Goal: Book appointment/travel/reservation

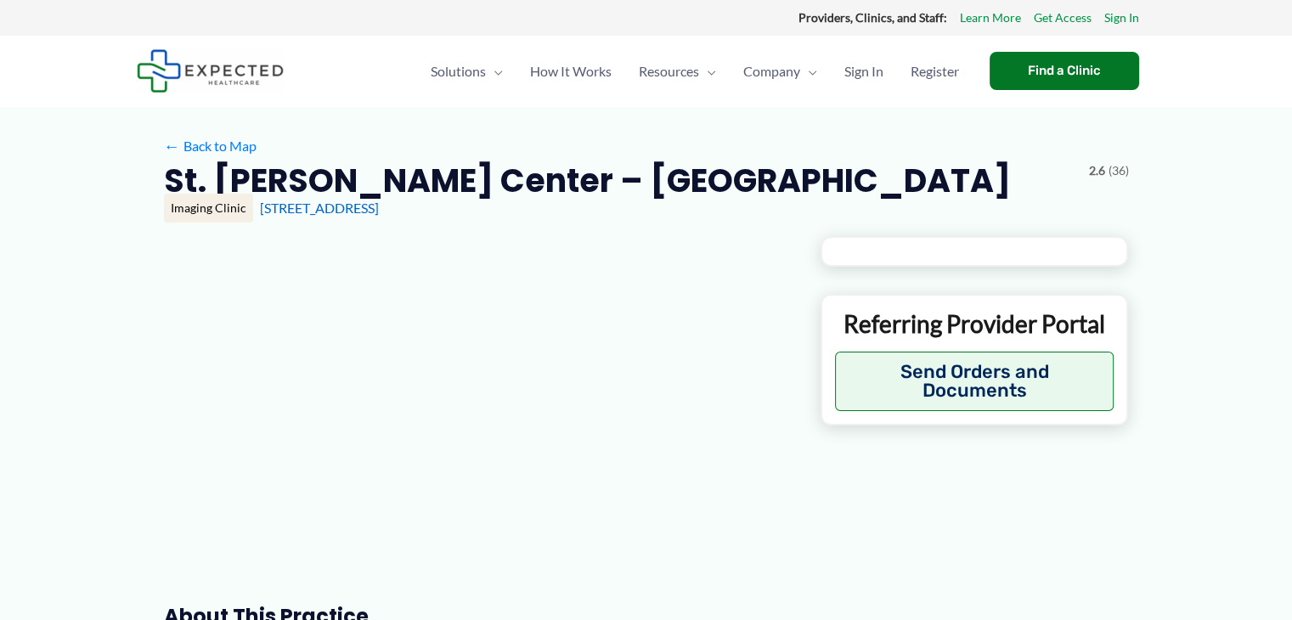
type input "**********"
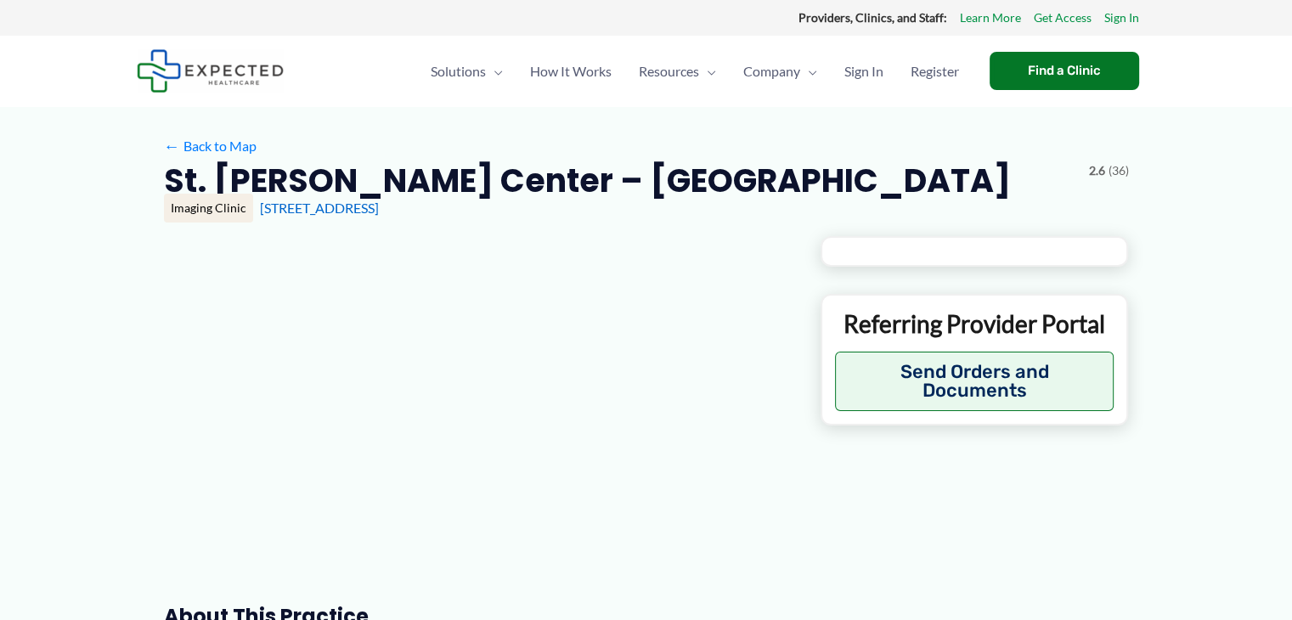
type input "**********"
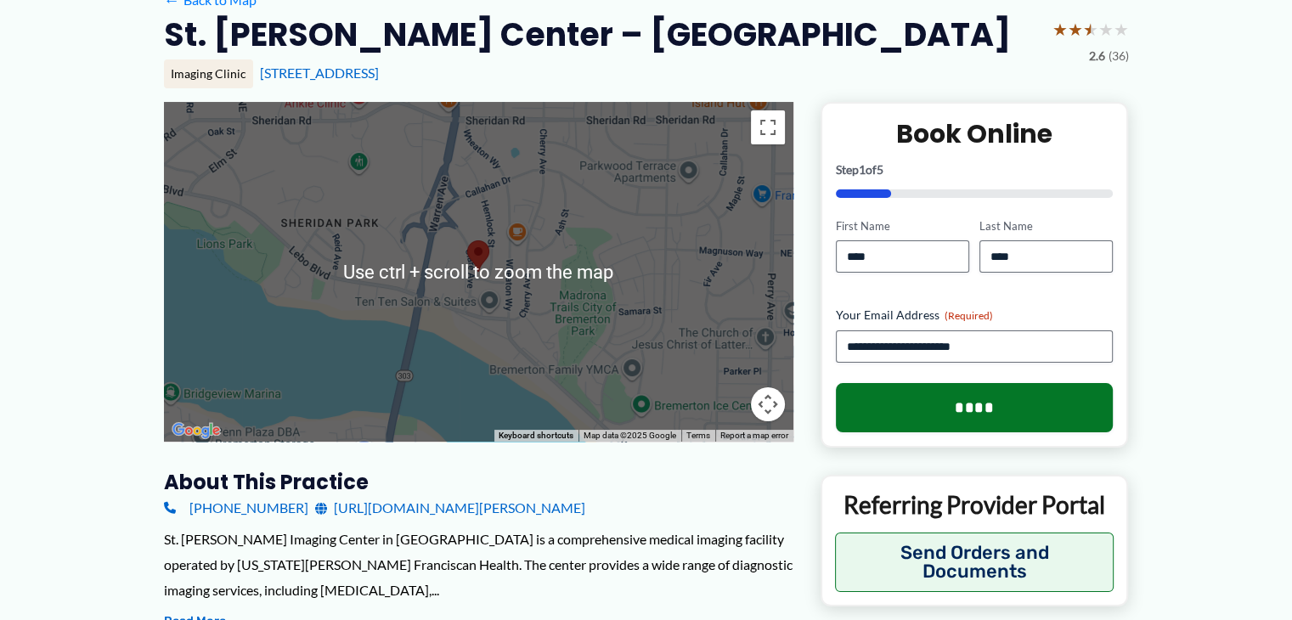
scroll to position [170, 0]
